Goal: Information Seeking & Learning: Check status

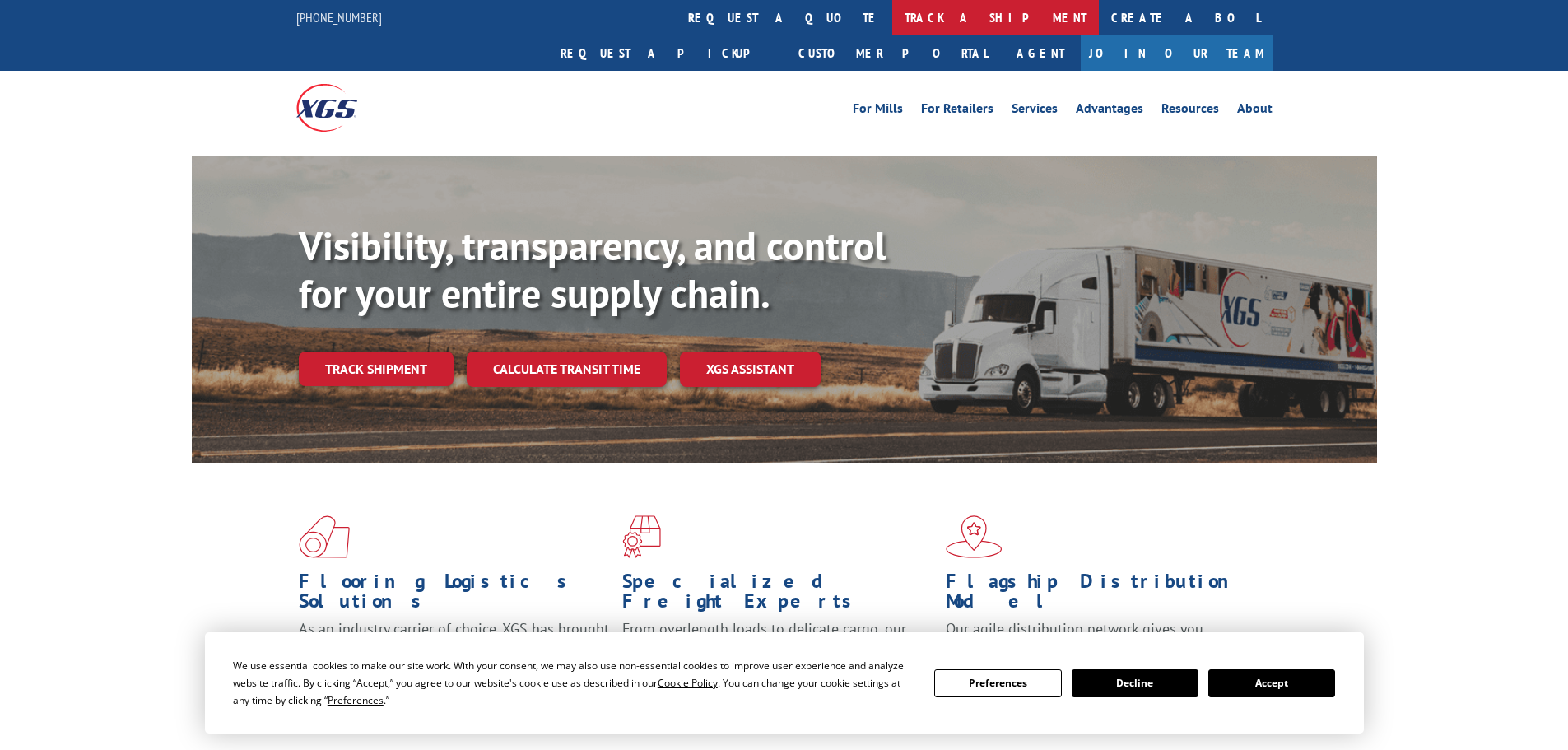
click at [892, 20] on link "track a shipment" at bounding box center [995, 17] width 206 height 35
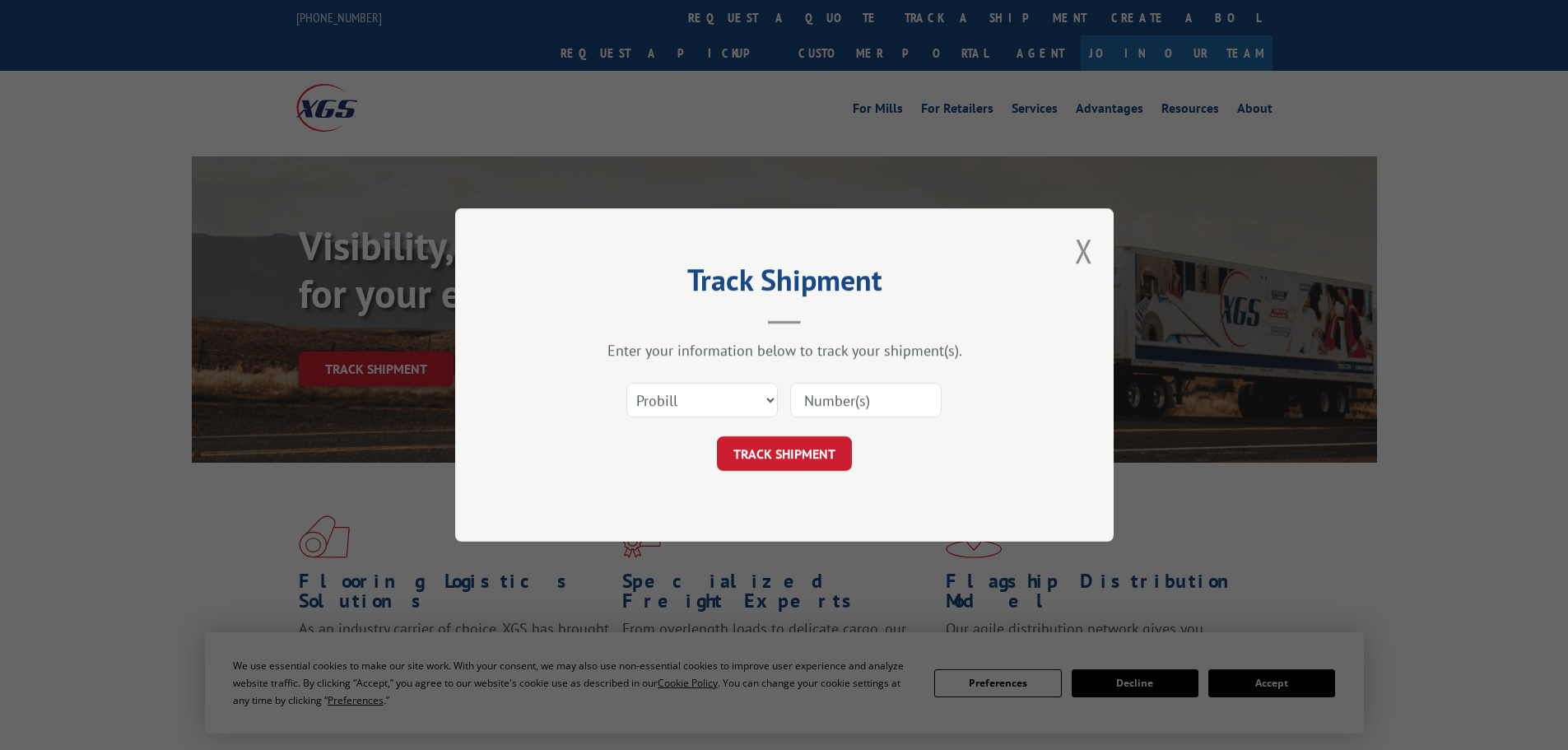
click at [866, 400] on input at bounding box center [866, 400] width 151 height 34
paste input "17233485"
type input "17233485"
click at [803, 453] on button "TRACK SHIPMENT" at bounding box center [785, 453] width 135 height 34
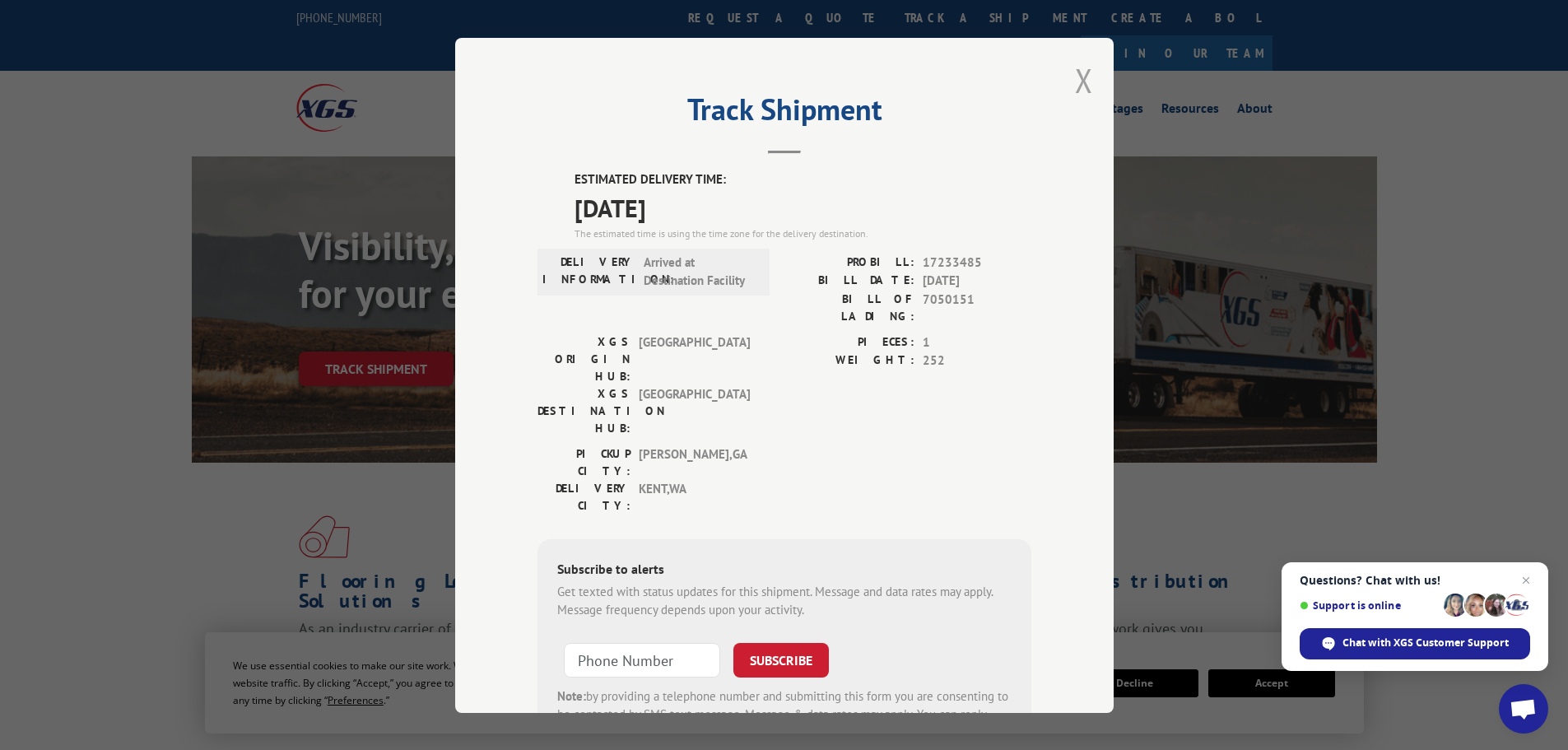
click at [1080, 83] on button "Close modal" at bounding box center [1084, 80] width 18 height 43
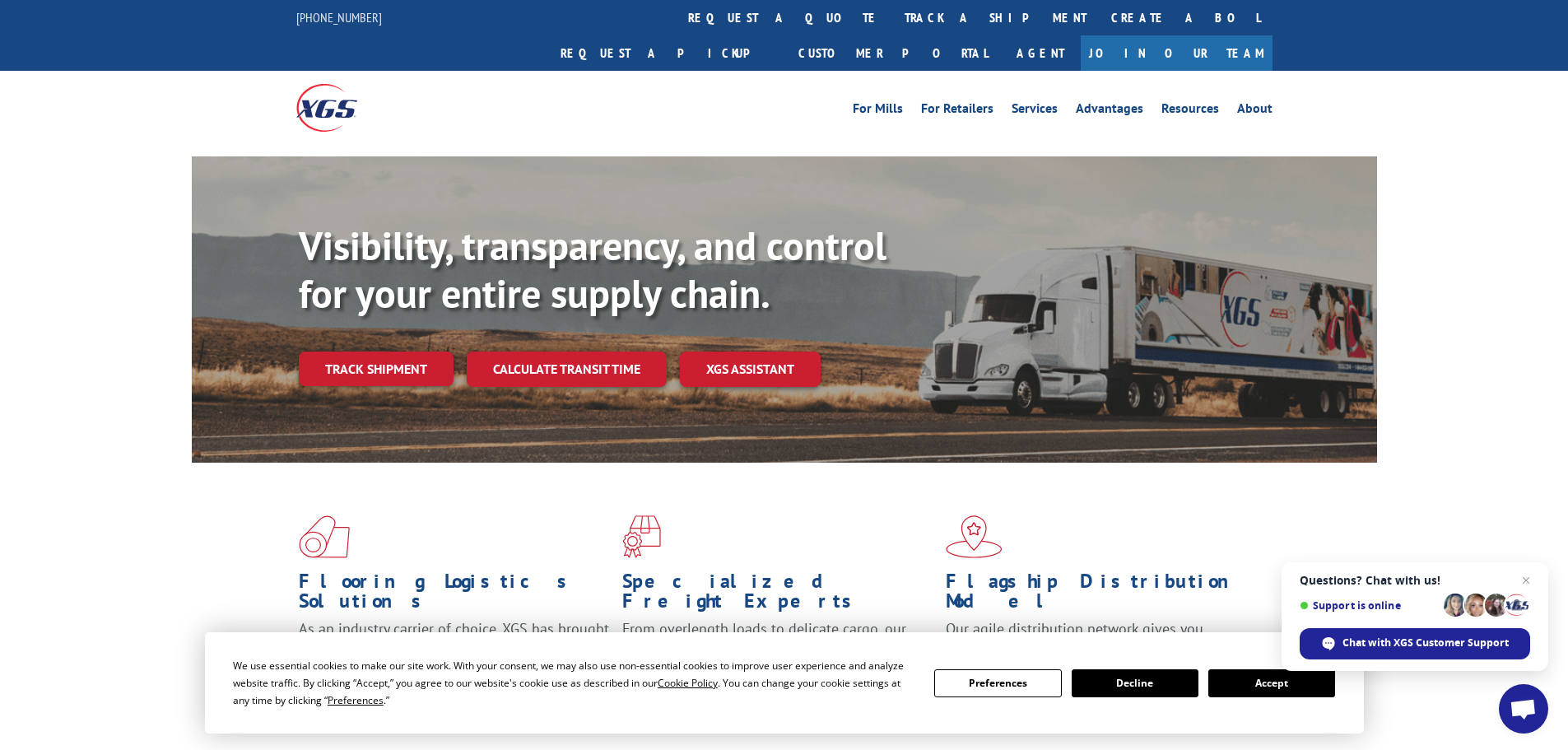
click at [1443, 376] on div "Visibility, transparency, and control for your entire supply chain. Track shipm…" at bounding box center [784, 325] width 1568 height 338
click at [1273, 687] on button "Accept" at bounding box center [1272, 683] width 127 height 28
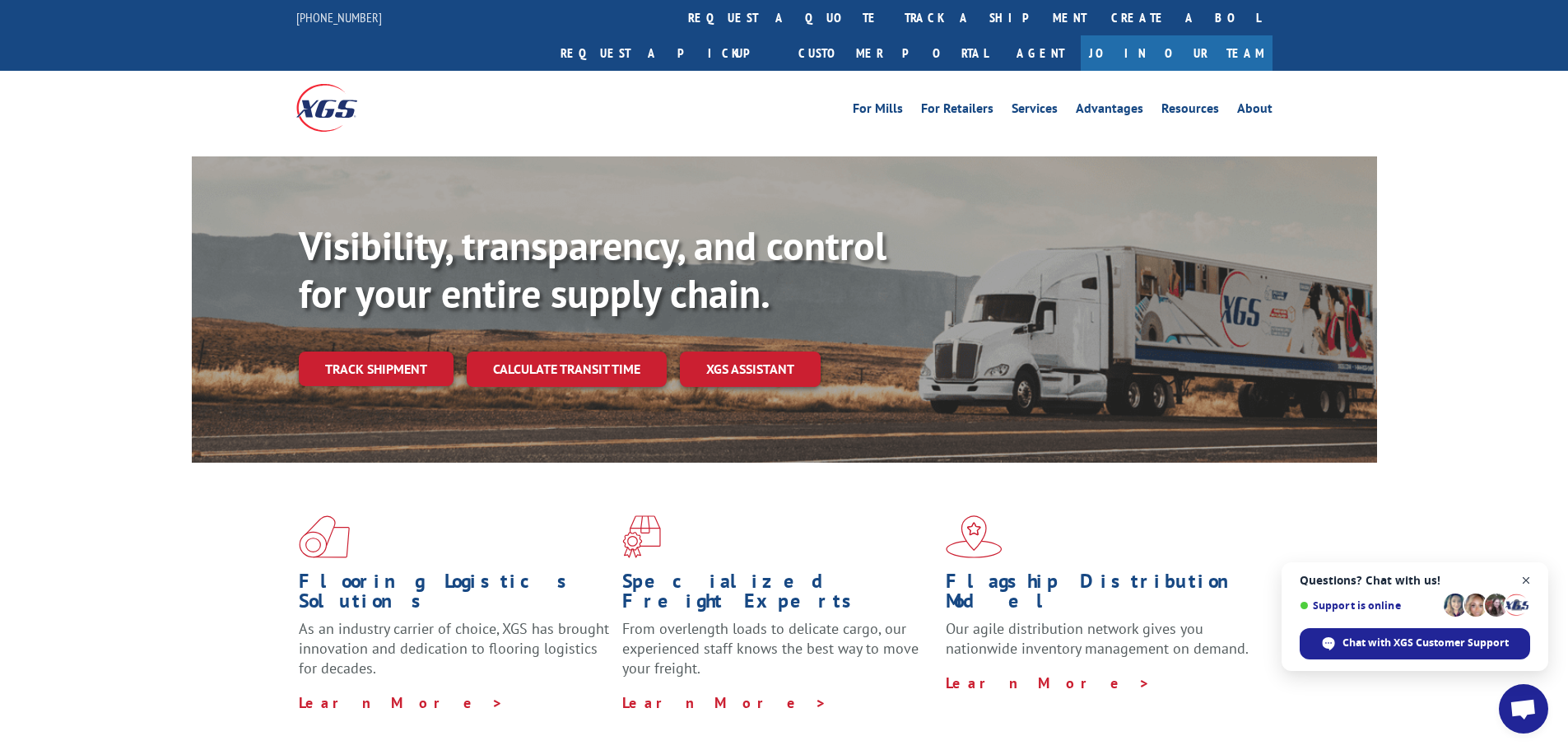
click at [1527, 581] on span "Close chat" at bounding box center [1527, 581] width 21 height 21
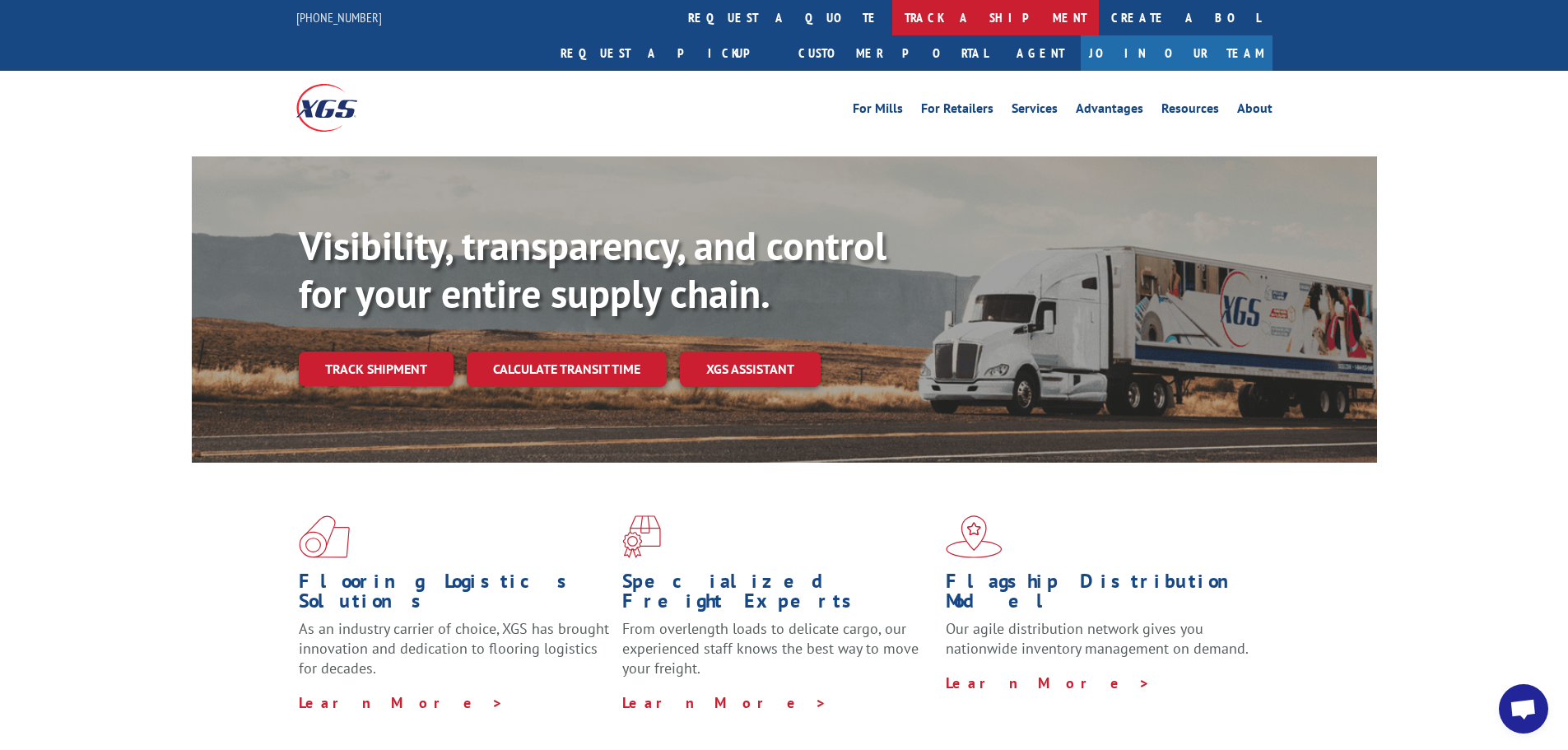
click at [892, 14] on link "track a shipment" at bounding box center [995, 17] width 206 height 35
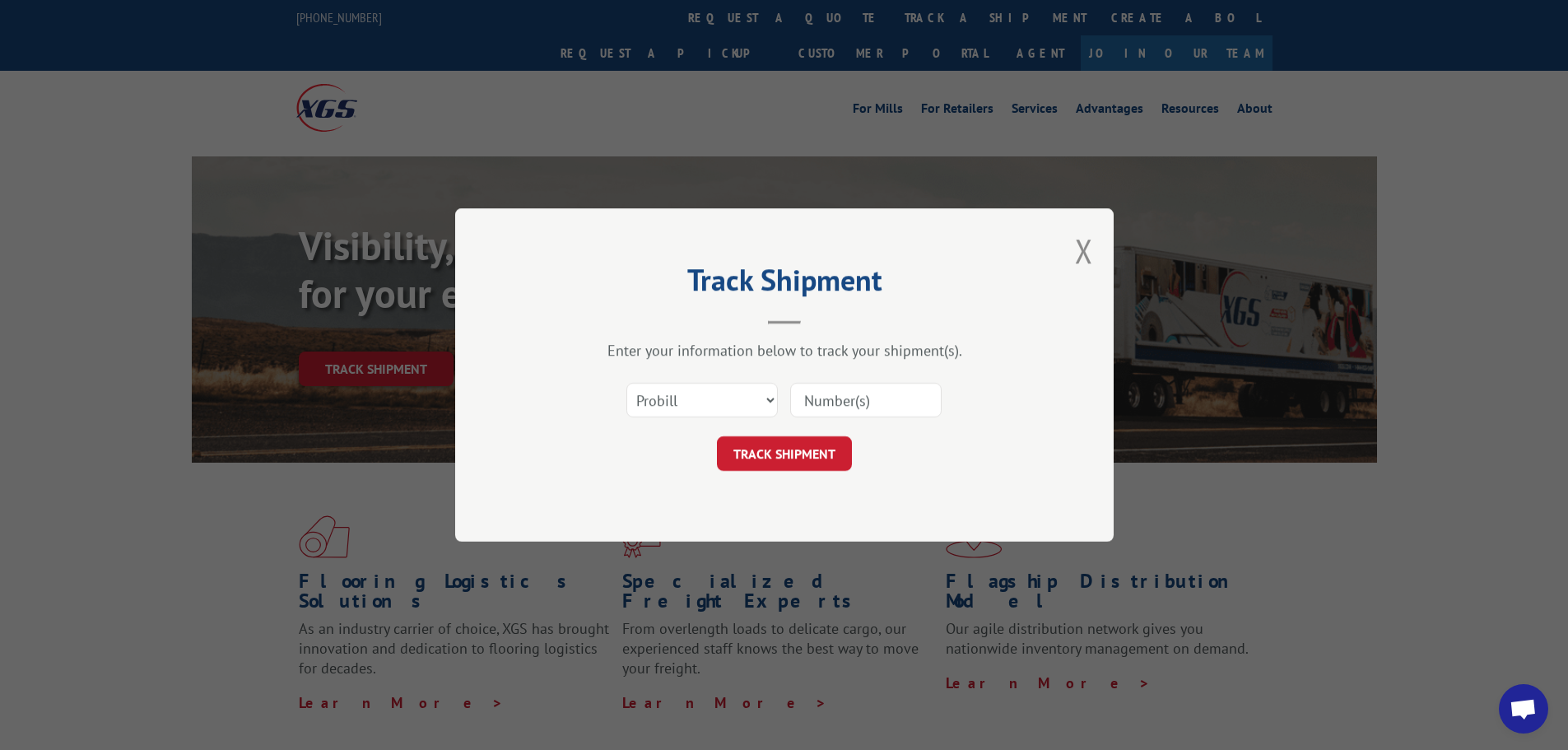
click at [885, 398] on input at bounding box center [866, 400] width 151 height 34
paste input "17233485"
type input "17233485"
click at [825, 455] on button "TRACK SHIPMENT" at bounding box center [785, 453] width 135 height 34
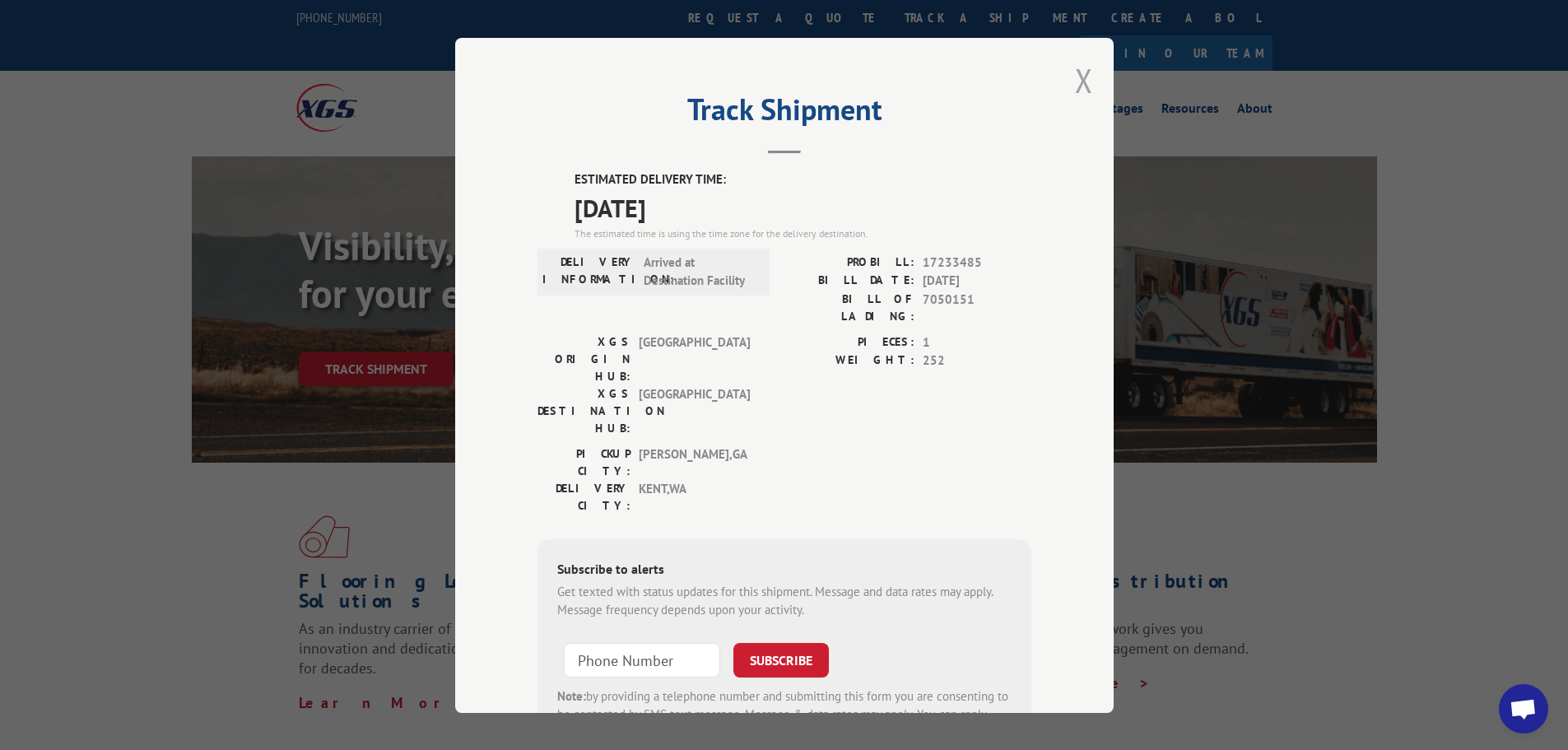
click at [1079, 87] on button "Close modal" at bounding box center [1084, 80] width 18 height 43
